Goal: Navigation & Orientation: Understand site structure

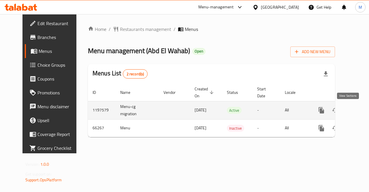
click at [360, 113] on icon "enhanced table" at bounding box center [363, 110] width 7 height 7
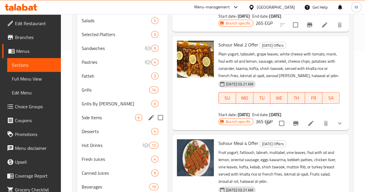
scroll to position [141, 0]
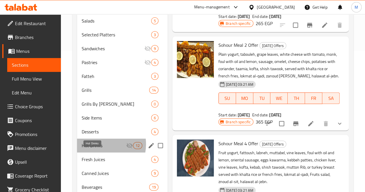
click at [98, 149] on span "Hot Drinks" at bounding box center [104, 145] width 44 height 7
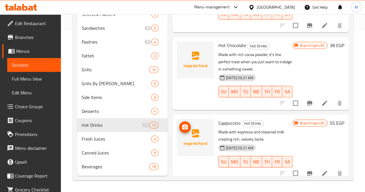
scroll to position [374, 0]
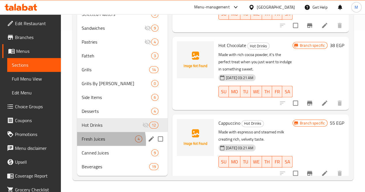
click at [93, 142] on div "Fresh Juices 4" at bounding box center [122, 139] width 91 height 14
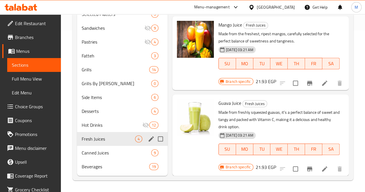
scroll to position [59, 0]
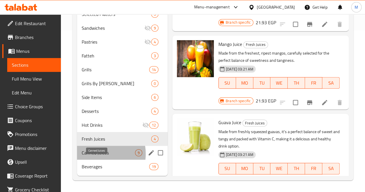
click at [96, 154] on span "Canned Juices" at bounding box center [108, 152] width 53 height 7
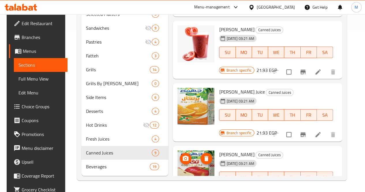
scroll to position [106, 0]
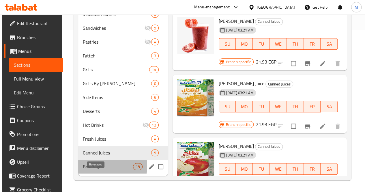
click at [94, 166] on span "Beverages" at bounding box center [108, 166] width 50 height 7
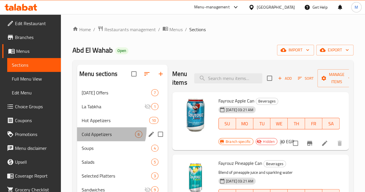
click at [98, 138] on div "Cold Appetizers 6" at bounding box center [122, 134] width 91 height 14
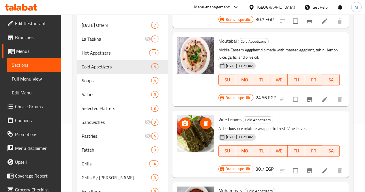
scroll to position [70, 0]
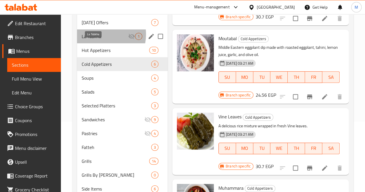
click at [99, 40] on span "La Tabkha" at bounding box center [105, 36] width 46 height 7
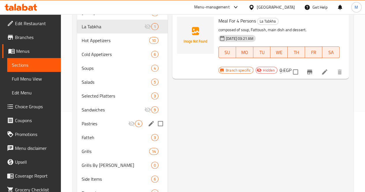
scroll to position [81, 0]
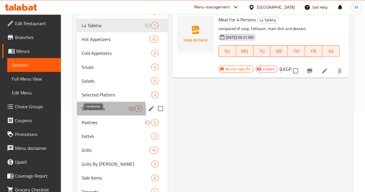
click at [96, 112] on span "Sandwiches" at bounding box center [105, 108] width 46 height 7
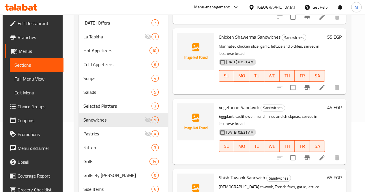
scroll to position [70, 0]
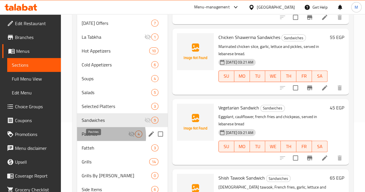
click at [97, 137] on span "Pastries" at bounding box center [105, 133] width 46 height 7
